Goal: Communication & Community: Answer question/provide support

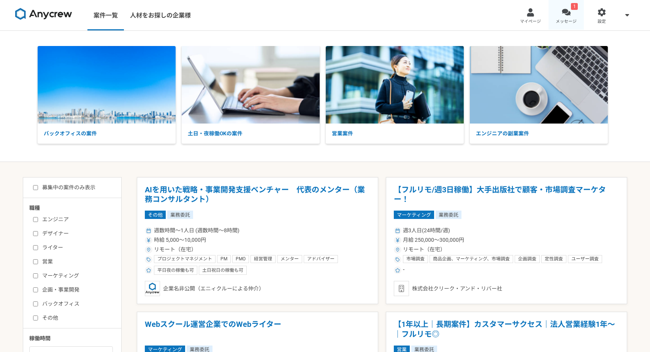
click at [569, 22] on span "メッセージ" at bounding box center [566, 22] width 21 height 6
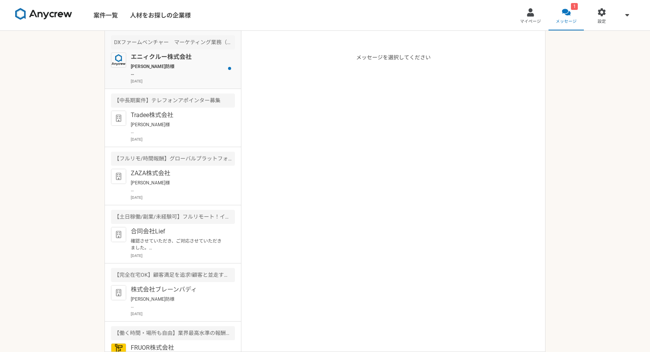
click at [181, 68] on p "[PERSON_NAME]防様 お世話になっております。 本件ですが、先方で、[PERSON_NAME]防さんのご経験についてはかなり強い関心をお持ちいただき…" at bounding box center [178, 70] width 94 height 14
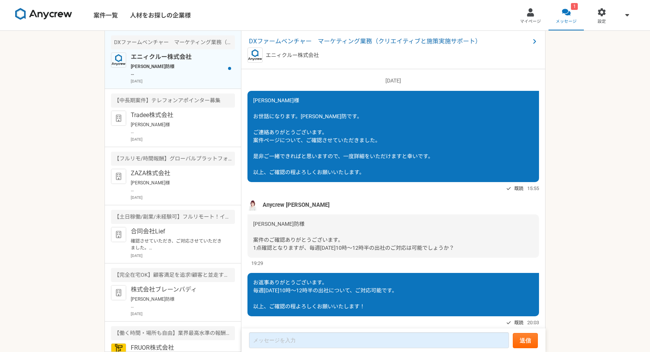
scroll to position [1099, 0]
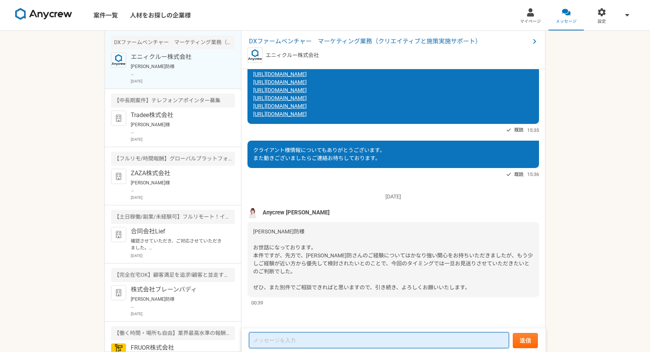
click at [303, 333] on textarea at bounding box center [379, 340] width 260 height 16
click at [293, 339] on textarea at bounding box center [379, 340] width 260 height 16
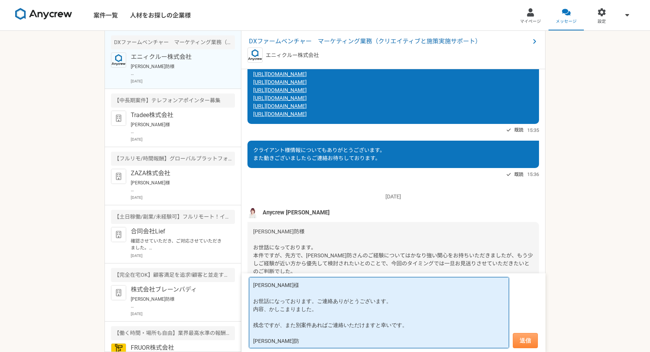
type textarea "[PERSON_NAME]様 お世話になっております。ご連絡ありがとうございます。 内容、かしこまりました。 残念ですが、また別案件あればご連絡いただけますと…"
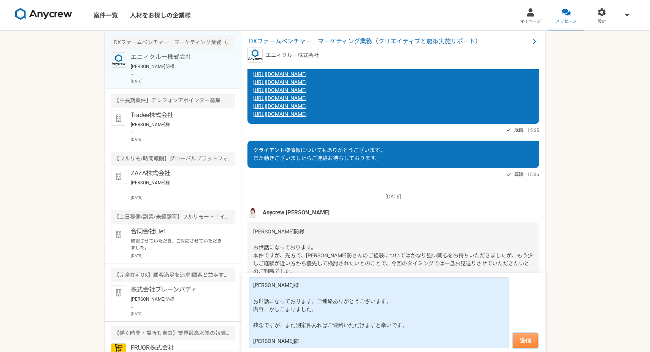
click at [521, 334] on button "送信" at bounding box center [525, 340] width 25 height 15
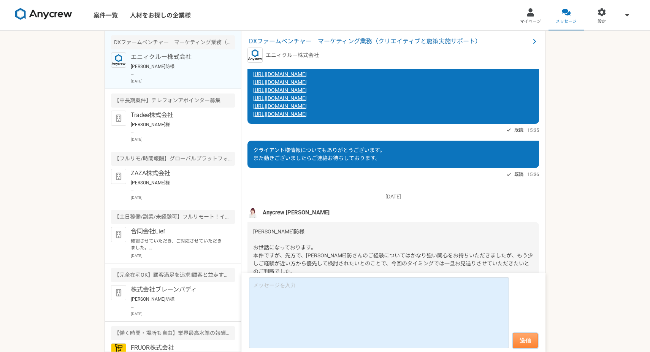
scroll to position [1082, 0]
